Goal: Information Seeking & Learning: Learn about a topic

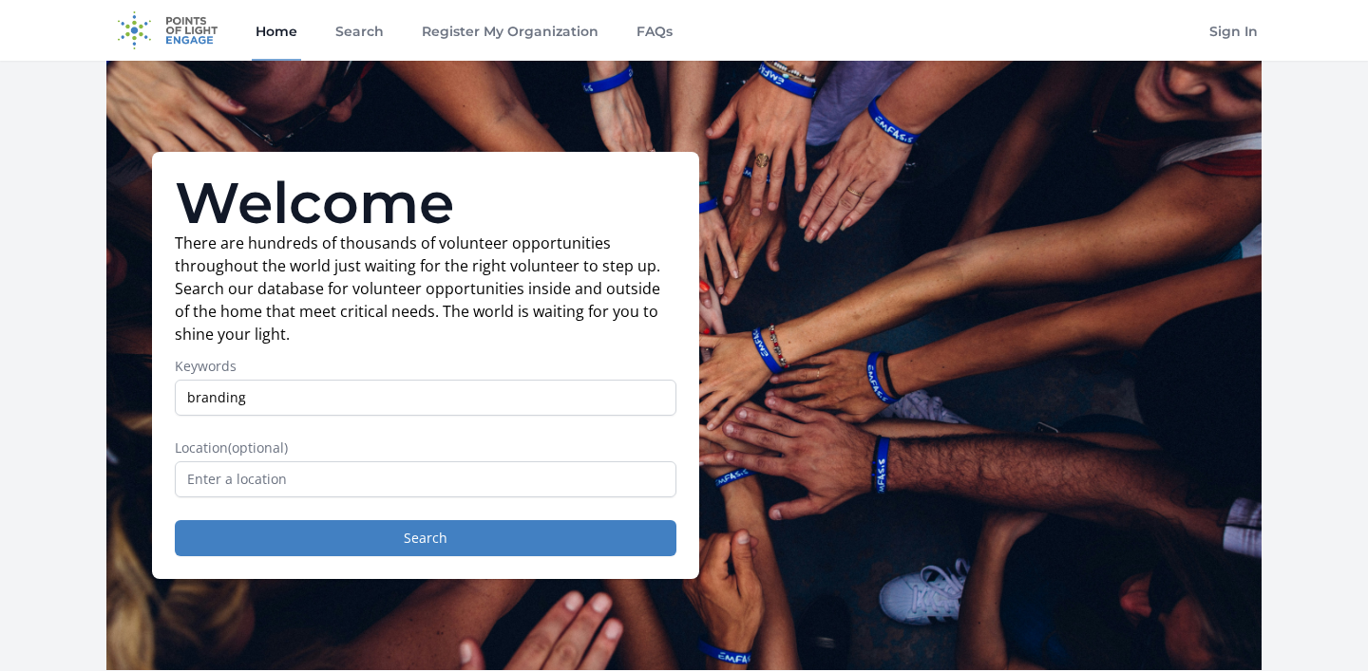
type input "branding"
click at [425, 538] on button "Search" at bounding box center [425, 538] width 501 height 36
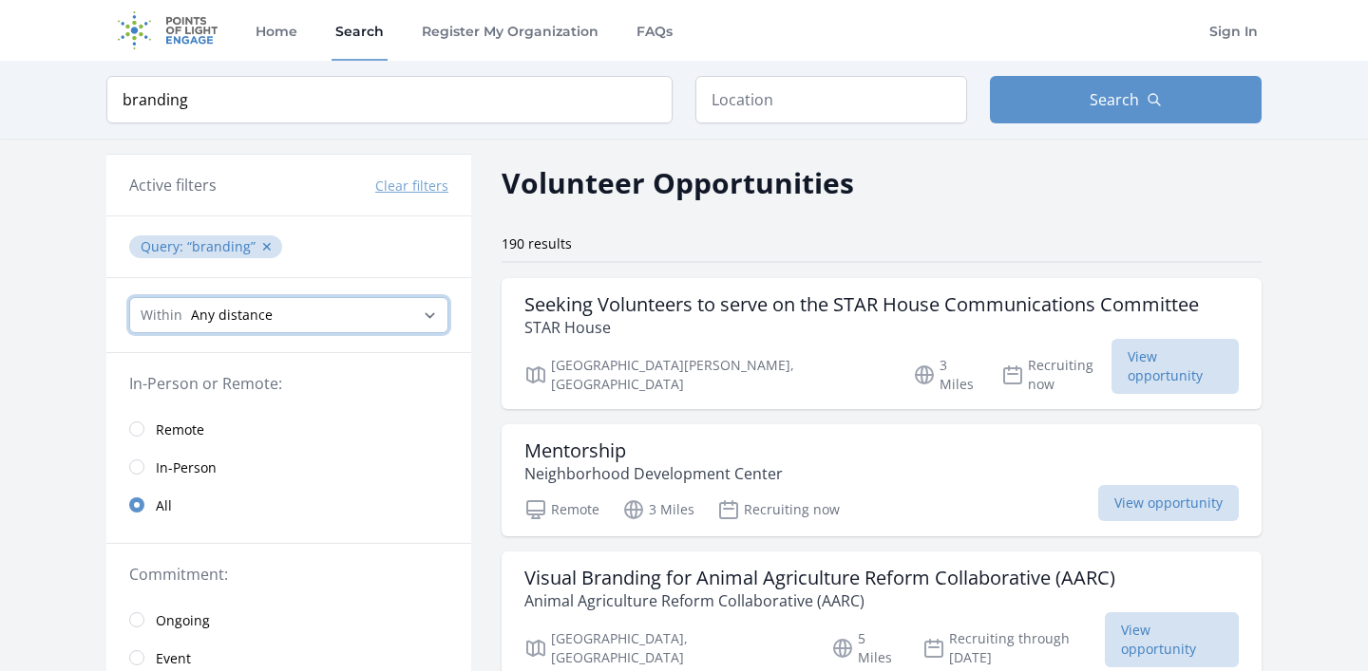
select select "160934"
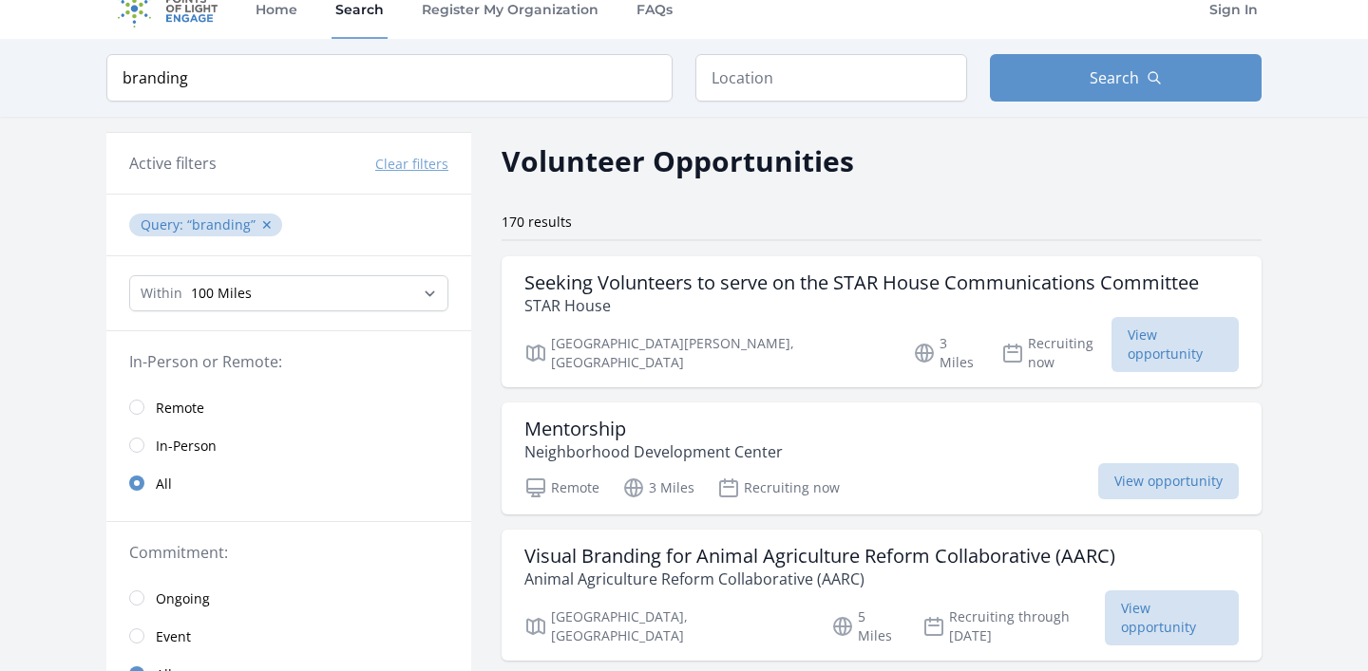
scroll to position [28, 0]
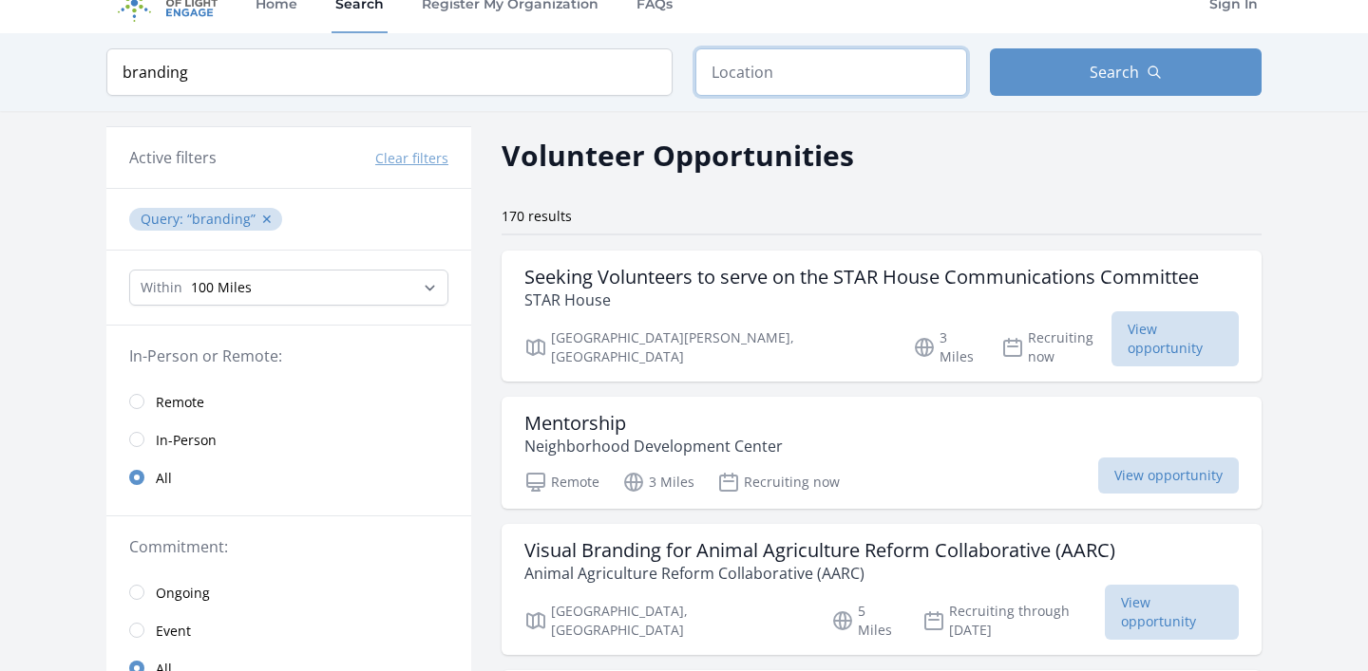
click at [746, 78] on input "text" at bounding box center [831, 71] width 272 height 47
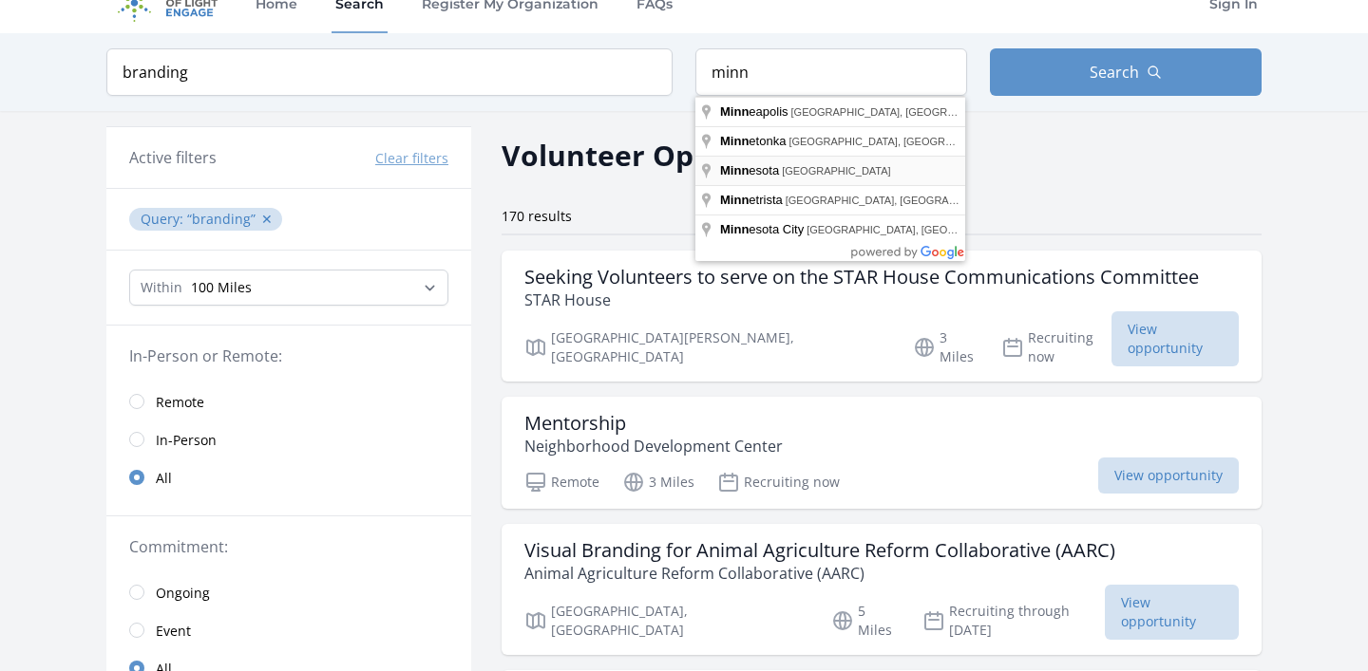
type input "Minnesota, USA"
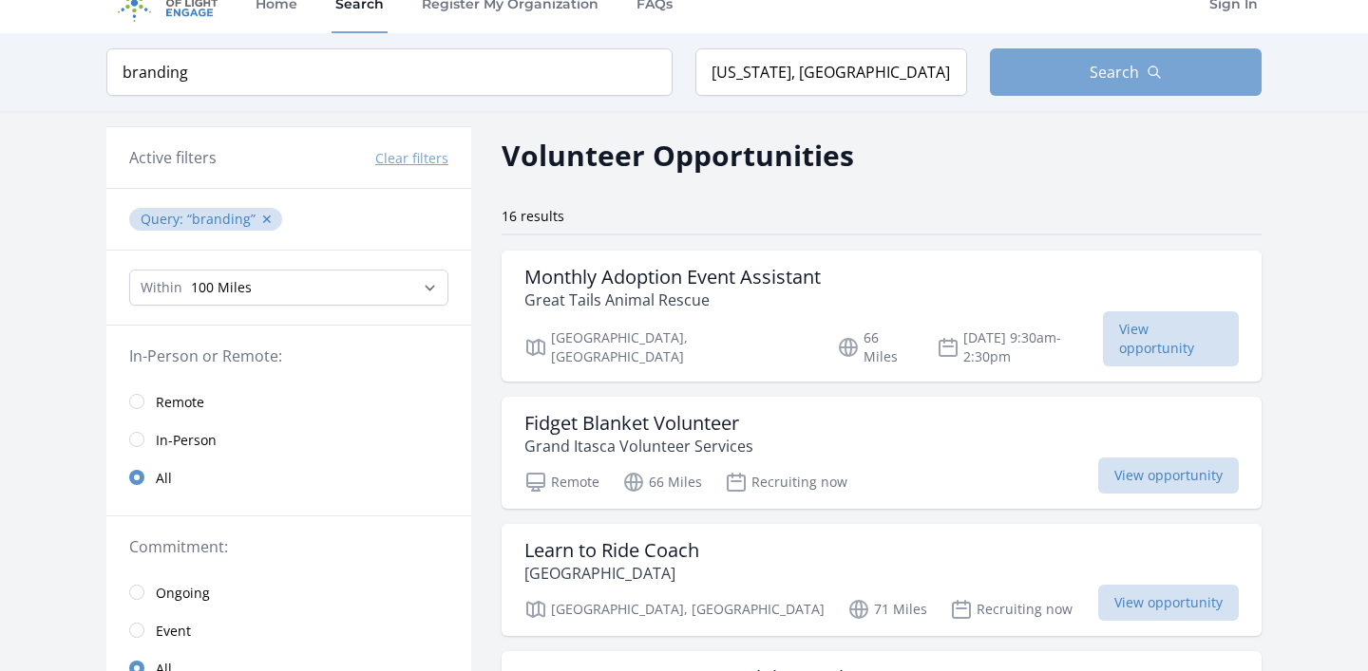
click at [1073, 80] on button "Search" at bounding box center [1126, 71] width 272 height 47
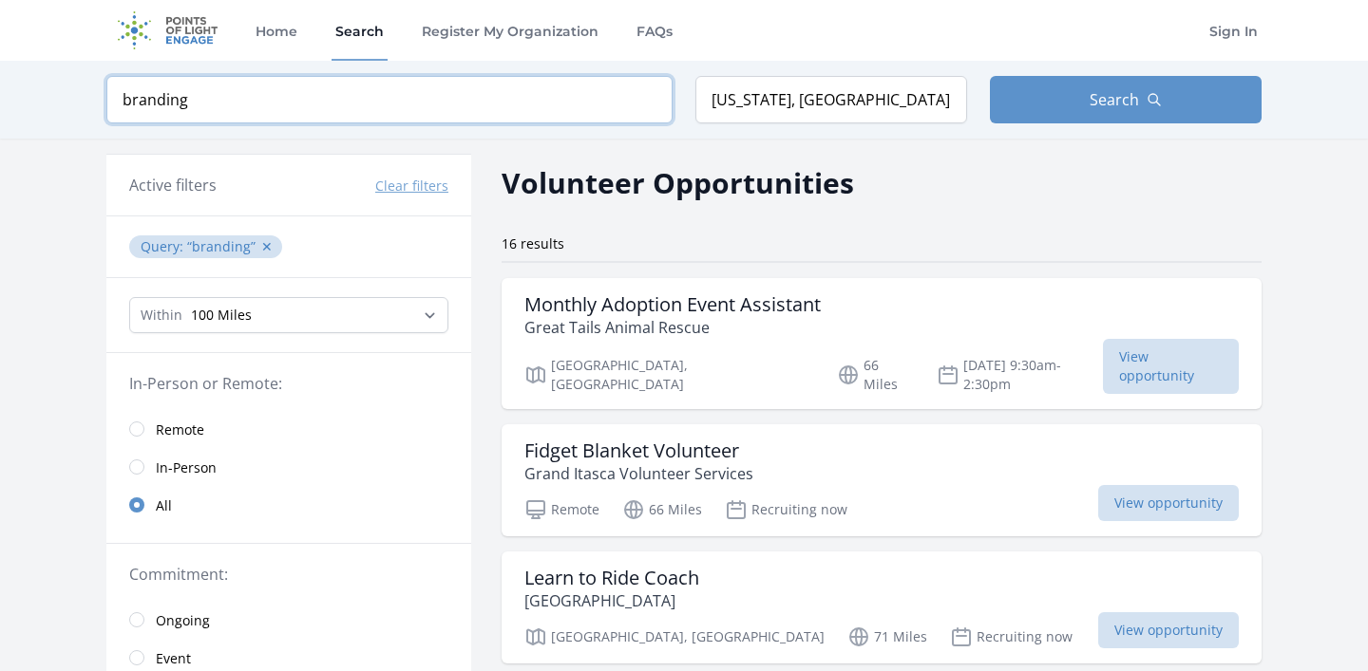
click at [406, 102] on input "branding" at bounding box center [389, 99] width 566 height 47
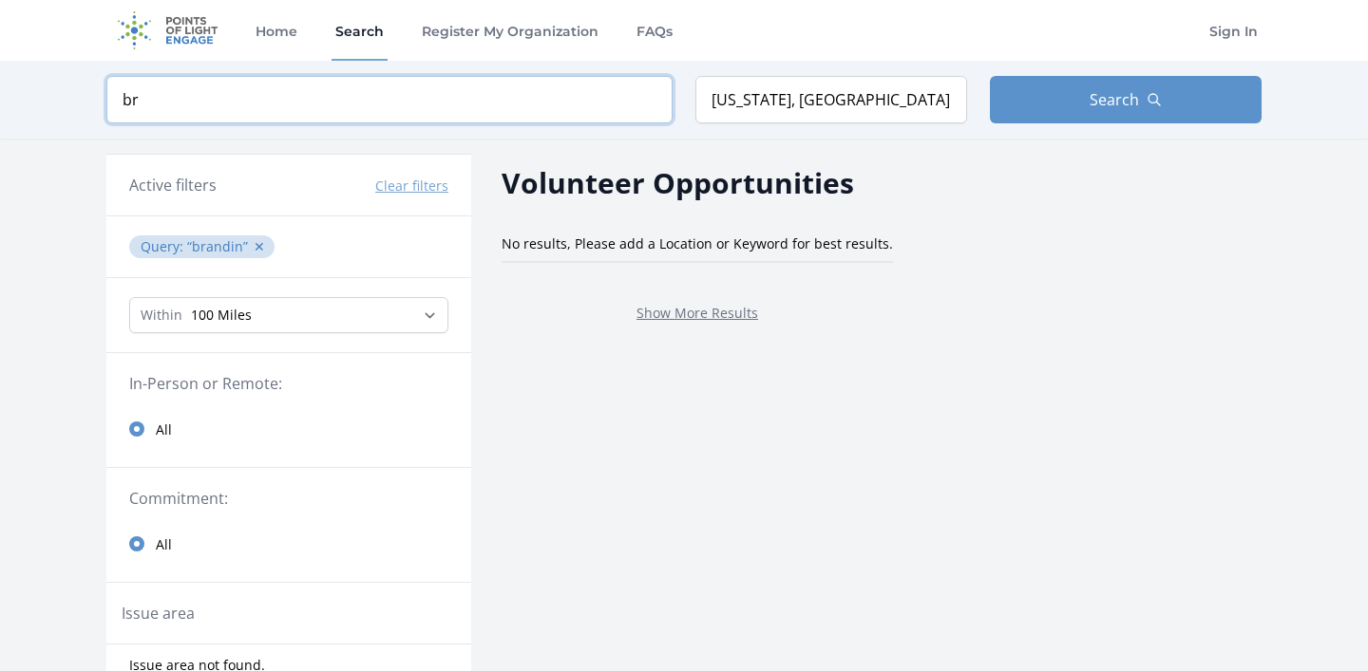
type input "b"
click button "submit" at bounding box center [0, 0] width 0 height 0
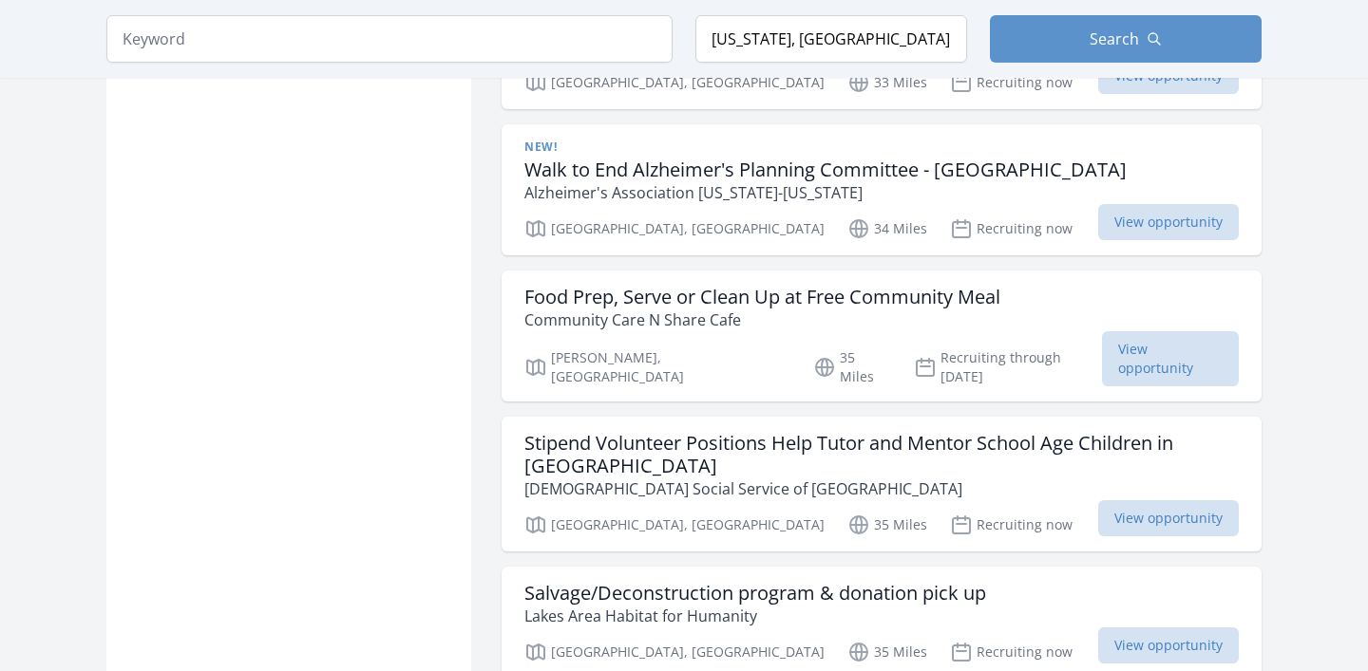
scroll to position [1472, 0]
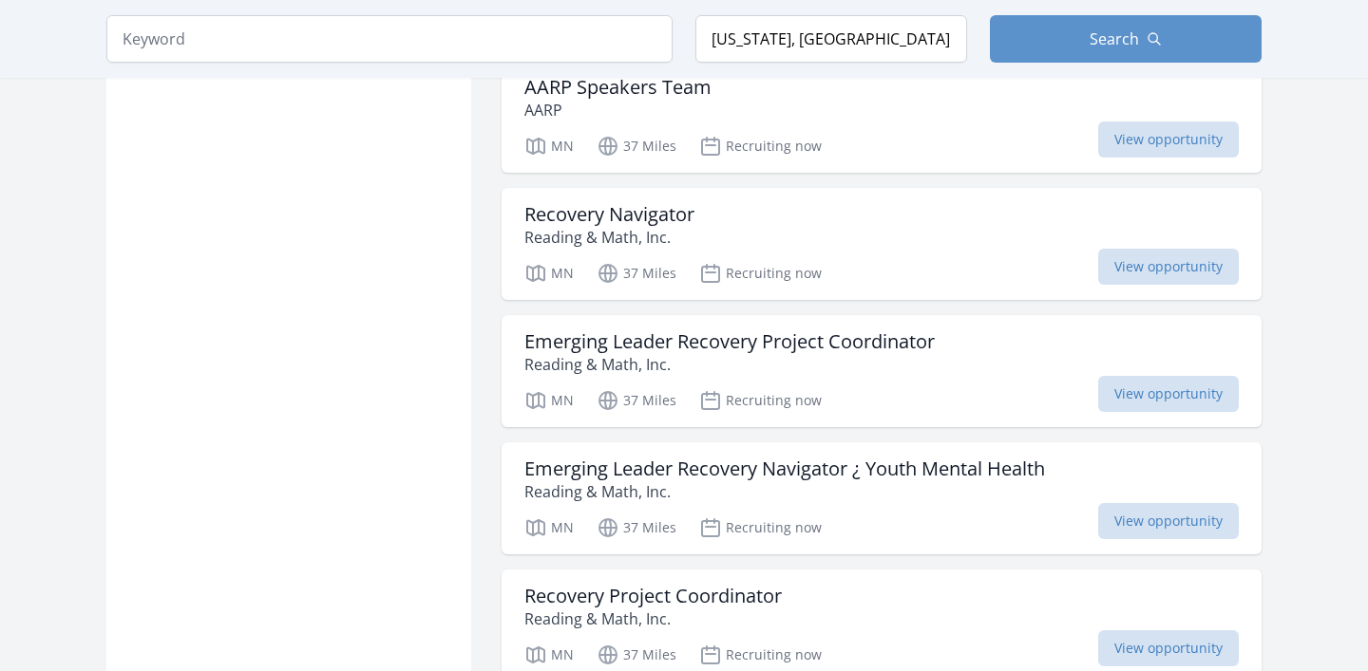
scroll to position [4677, 0]
